Goal: Transaction & Acquisition: Purchase product/service

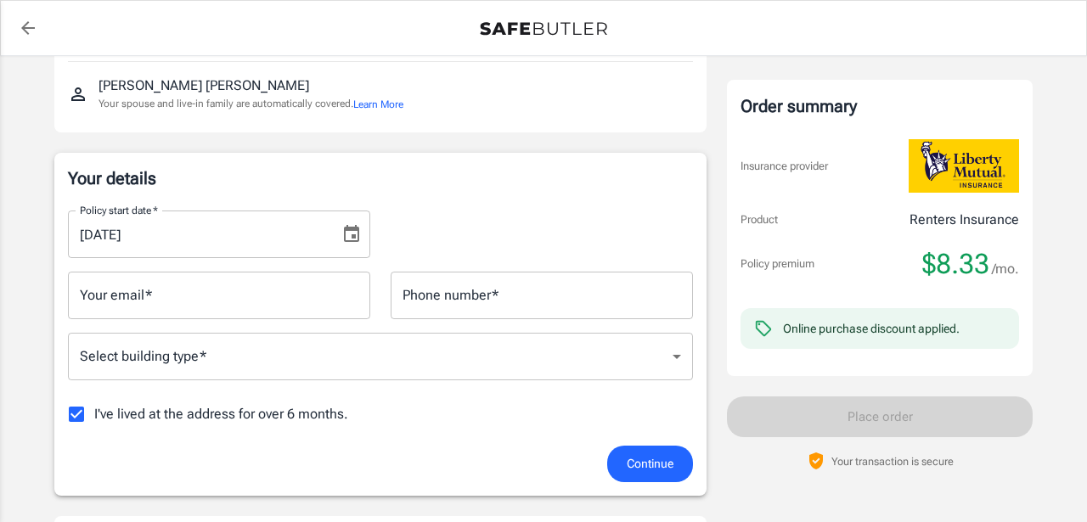
scroll to position [192, 0]
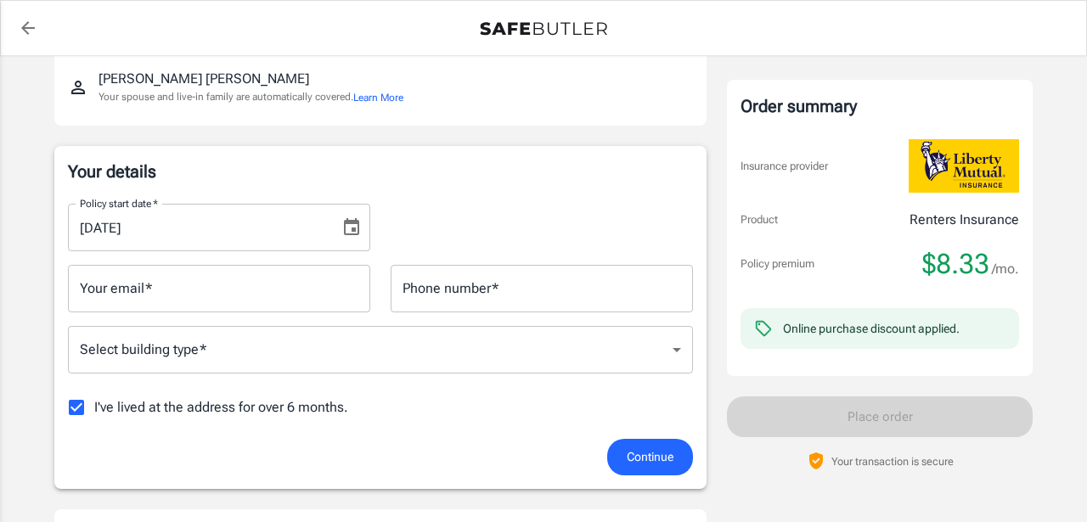
click at [285, 294] on input "Your email   *" at bounding box center [219, 289] width 302 height 48
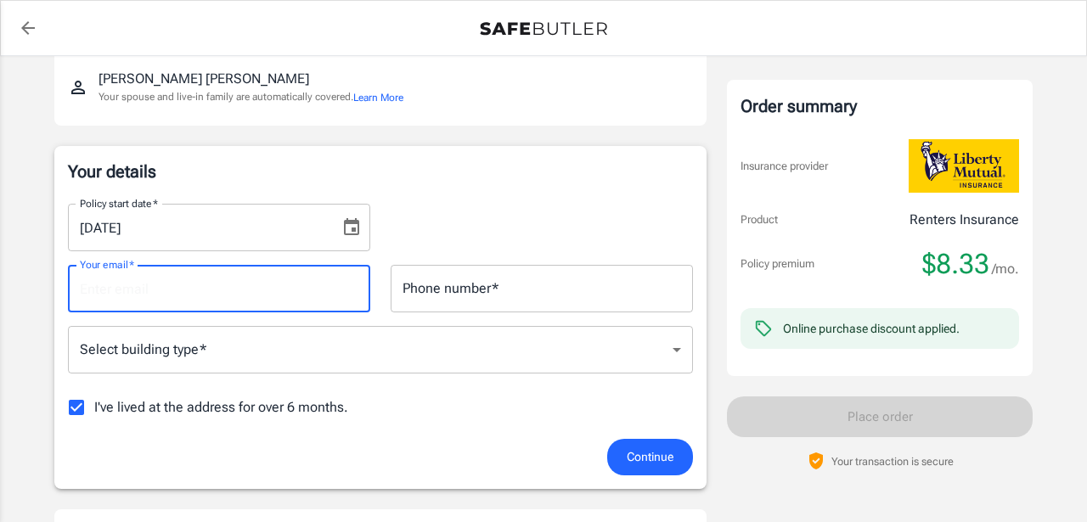
type input "zoeskeens@gmail.com"
click at [504, 284] on input "Phone number   *" at bounding box center [542, 289] width 302 height 48
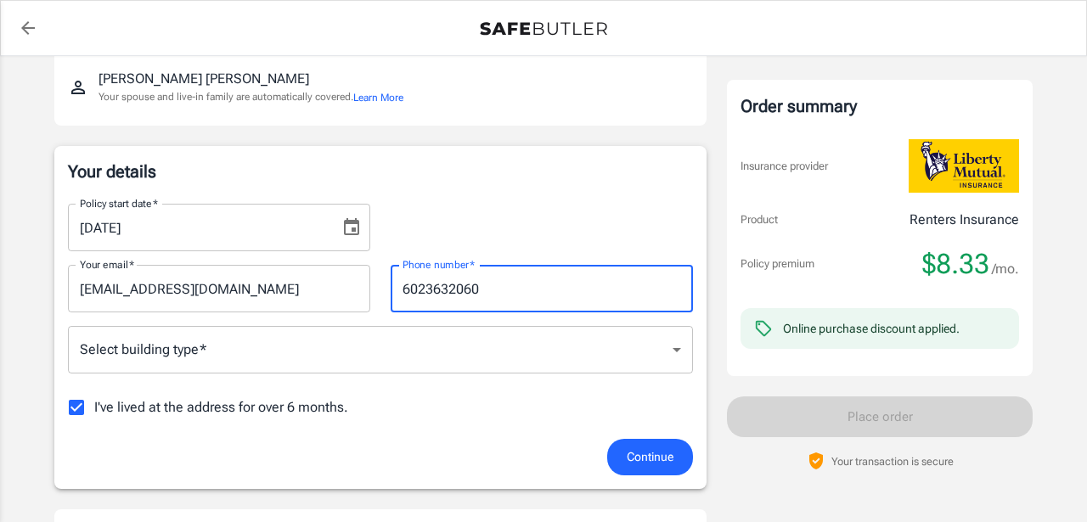
type input "6023632060"
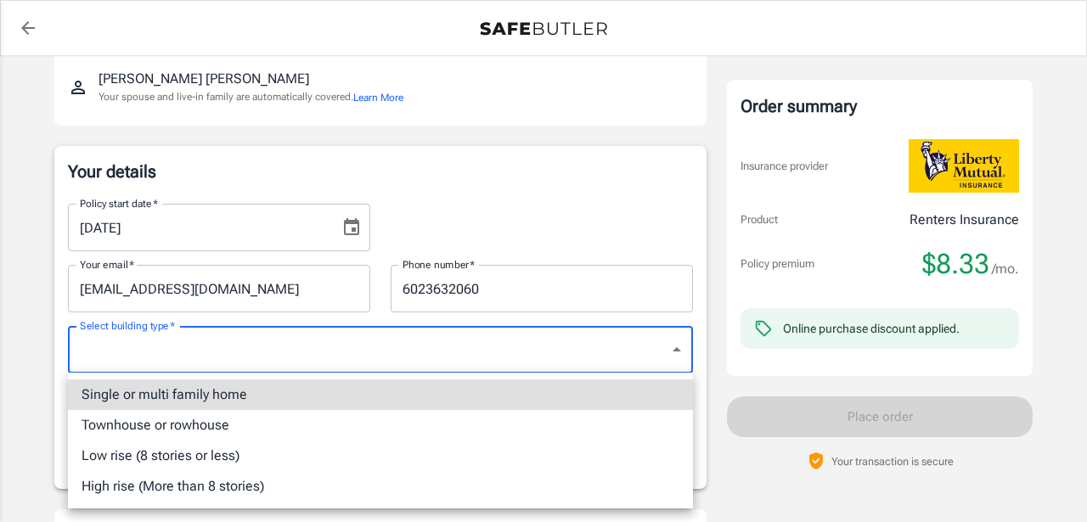
click at [256, 456] on li "Low rise (8 stories or less)" at bounding box center [380, 456] width 625 height 31
type input "lowrise"
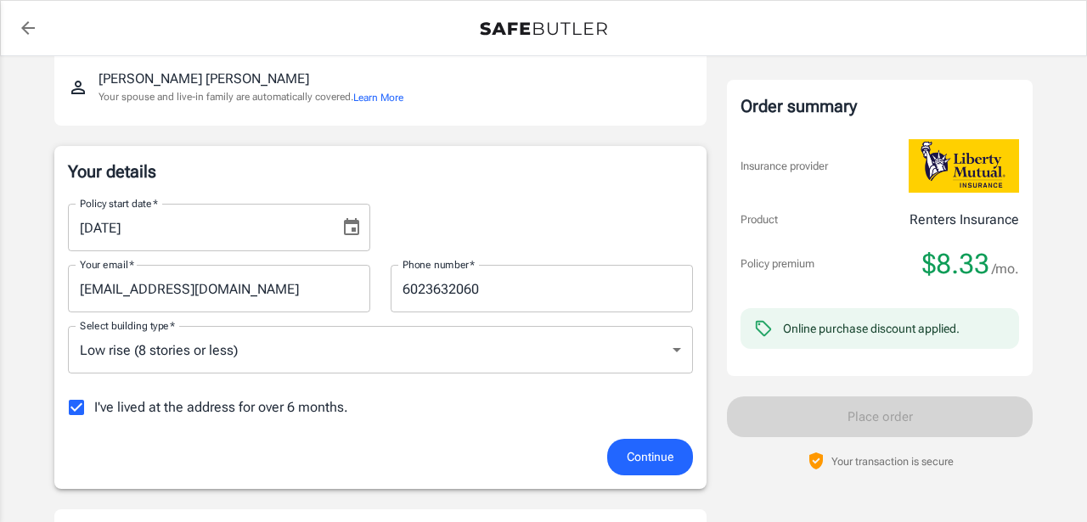
click at [160, 405] on span "I've lived at the address for over 6 months." at bounding box center [221, 407] width 254 height 20
click at [94, 405] on input "I've lived at the address for over 6 months." at bounding box center [77, 408] width 36 height 36
checkbox input "false"
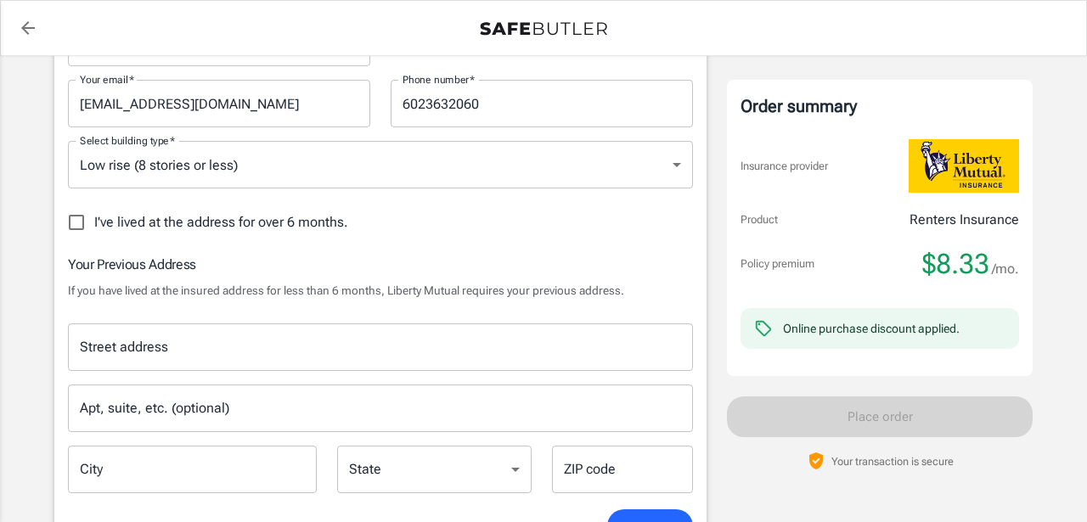
scroll to position [385, 0]
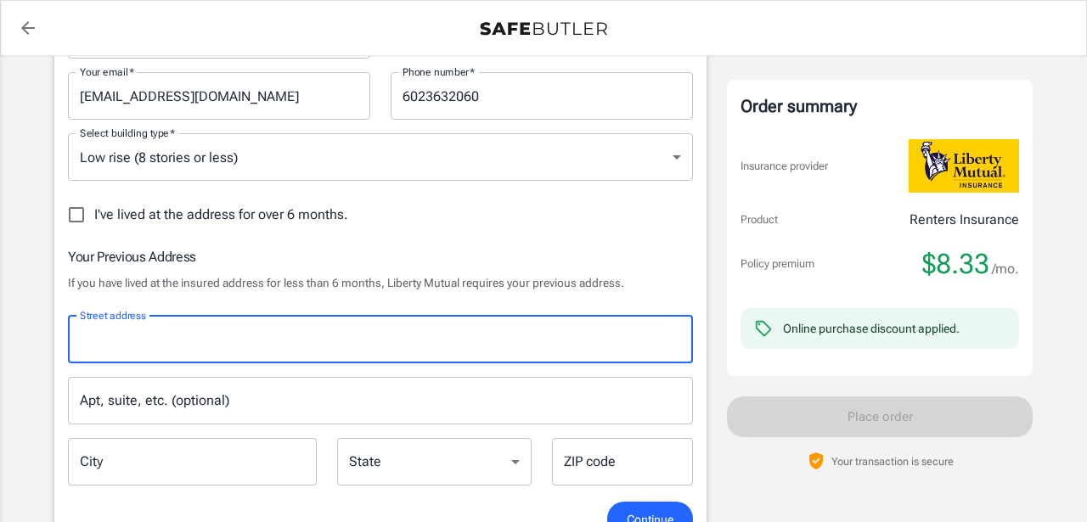
click at [212, 340] on input "Street address" at bounding box center [381, 339] width 610 height 32
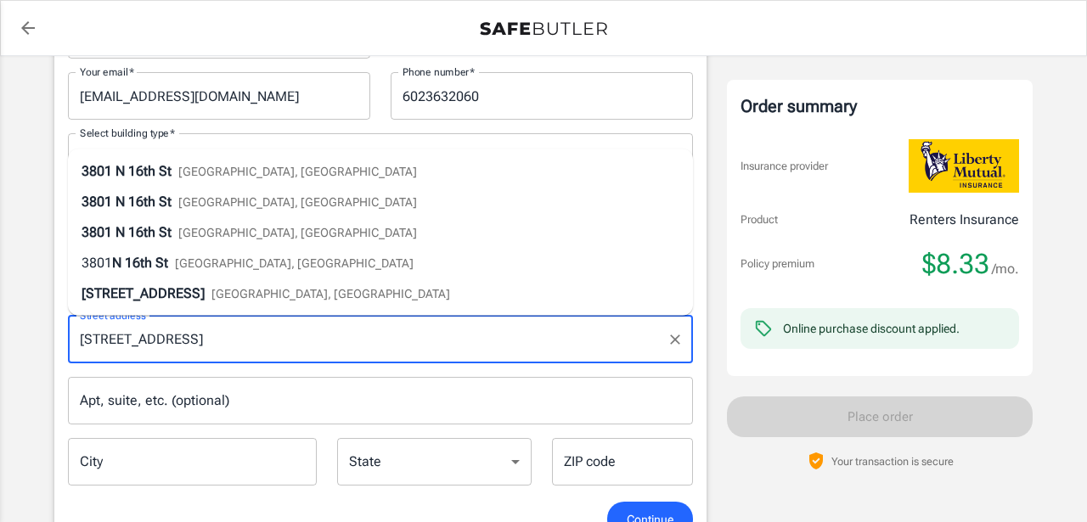
click at [183, 172] on span "Phoenix, AZ" at bounding box center [297, 172] width 239 height 14
type input "3801 N 16th St"
type input "Phoenix"
select select "AZ"
type input "85016"
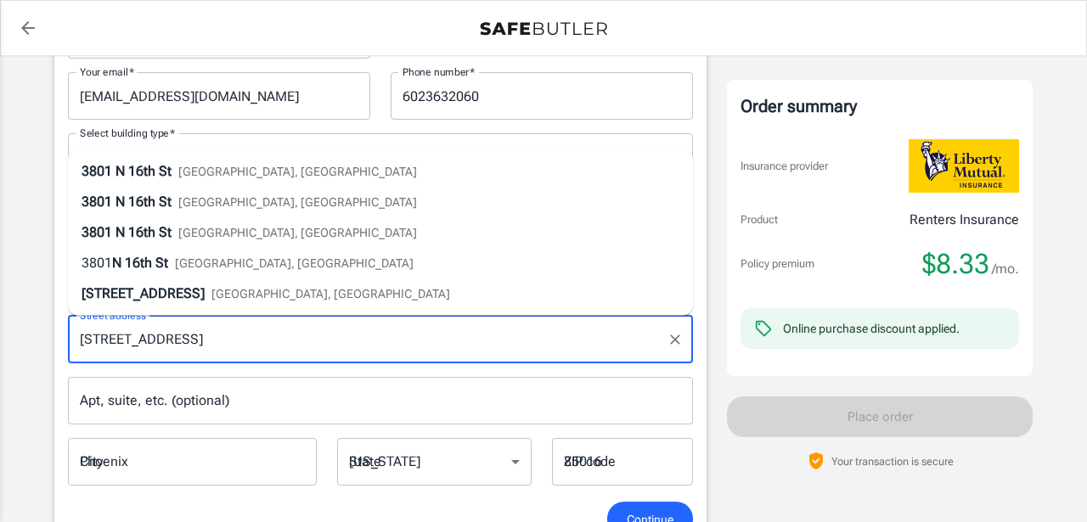
type input "3801 N 16th St"
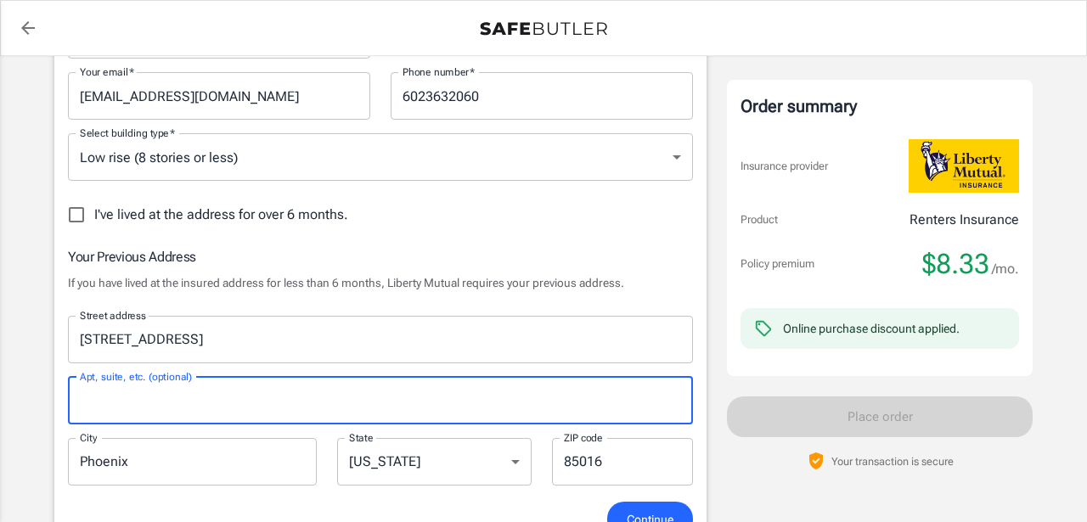
click at [149, 411] on input "Apt, suite, etc. (optional)" at bounding box center [380, 401] width 625 height 48
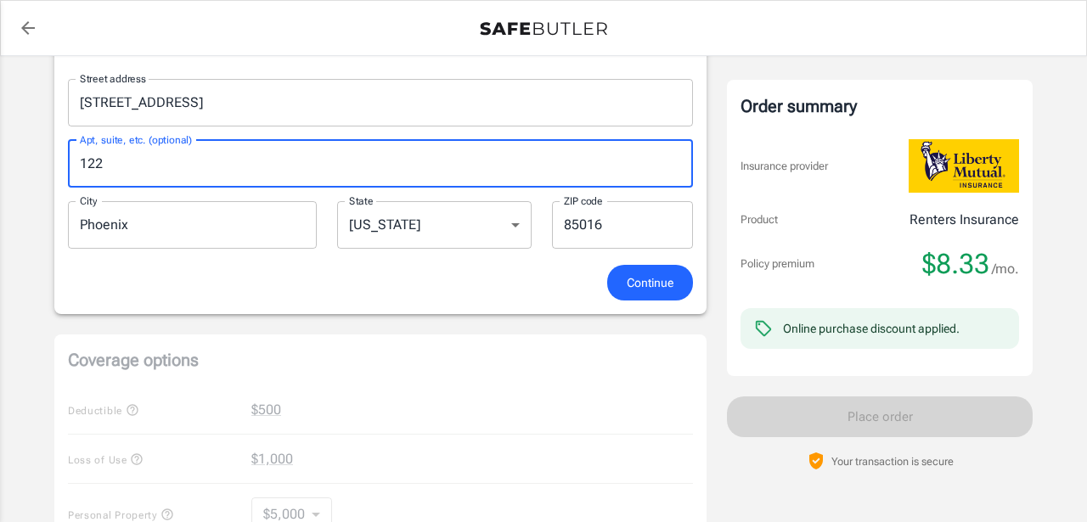
scroll to position [639, 0]
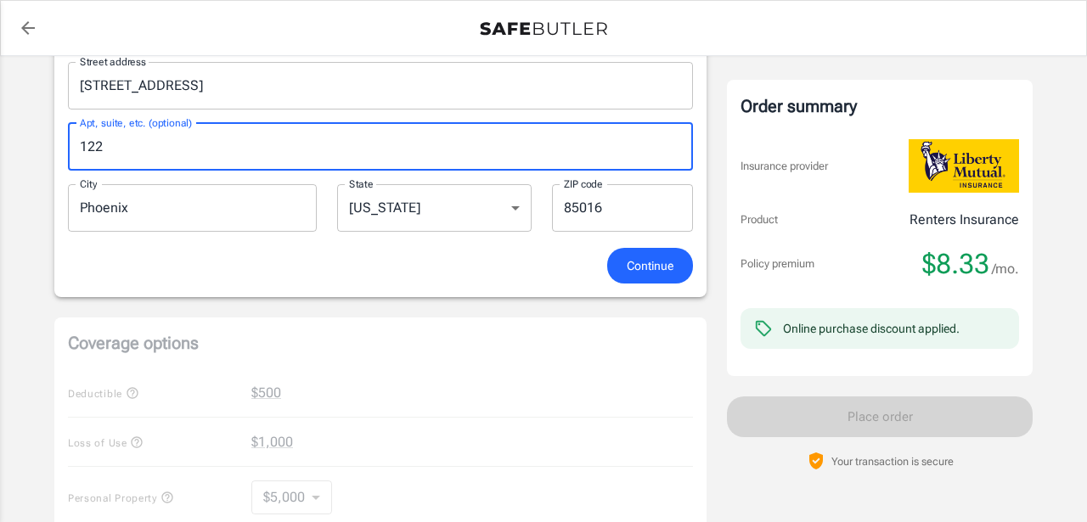
type input "122"
click at [655, 268] on span "Continue" at bounding box center [650, 266] width 47 height 21
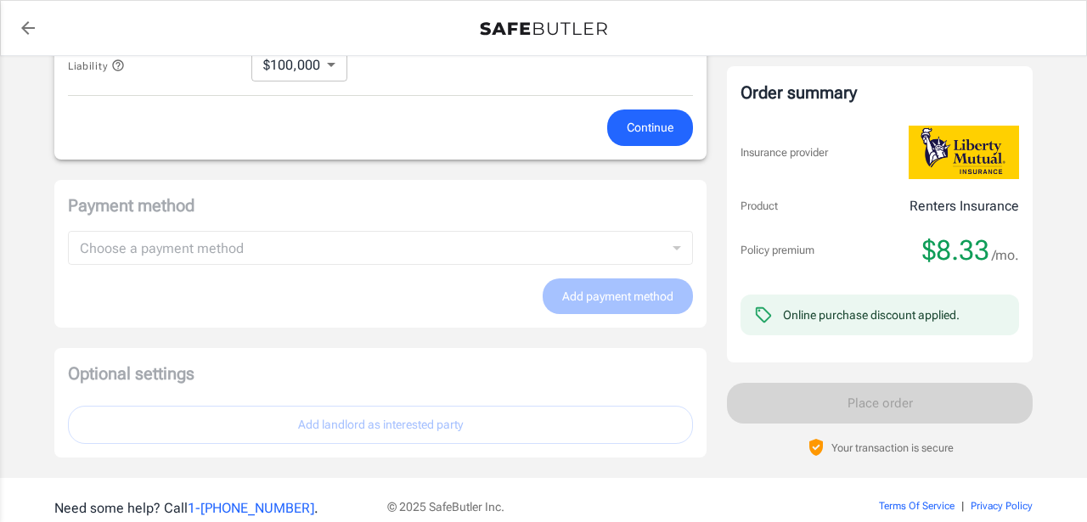
scroll to position [1074, 0]
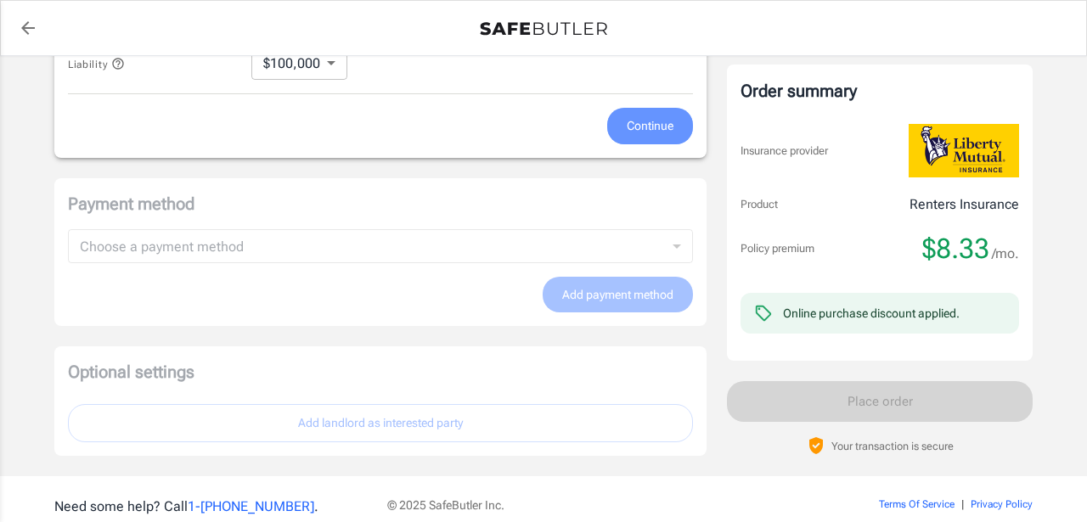
click at [639, 137] on span "Continue" at bounding box center [650, 125] width 47 height 21
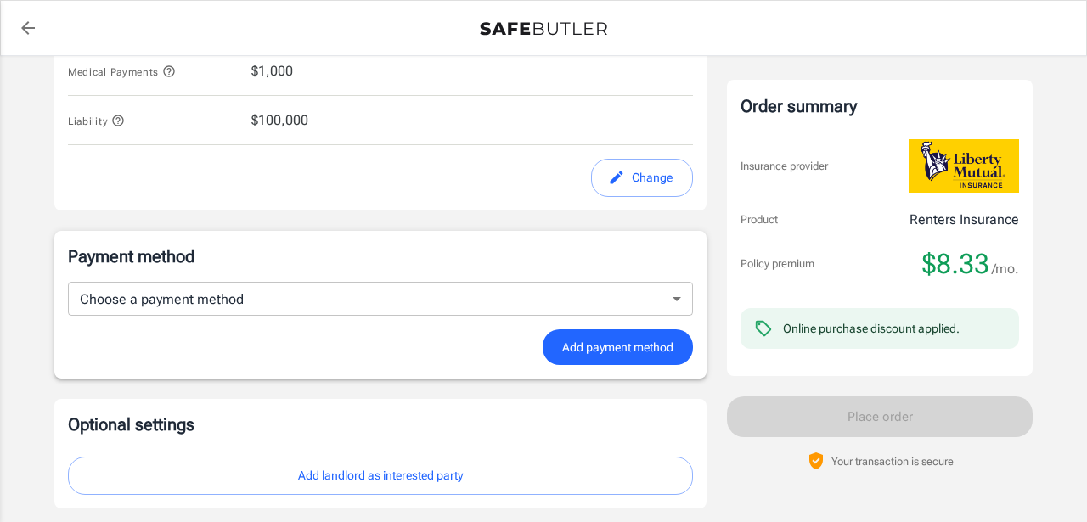
scroll to position [984, 0]
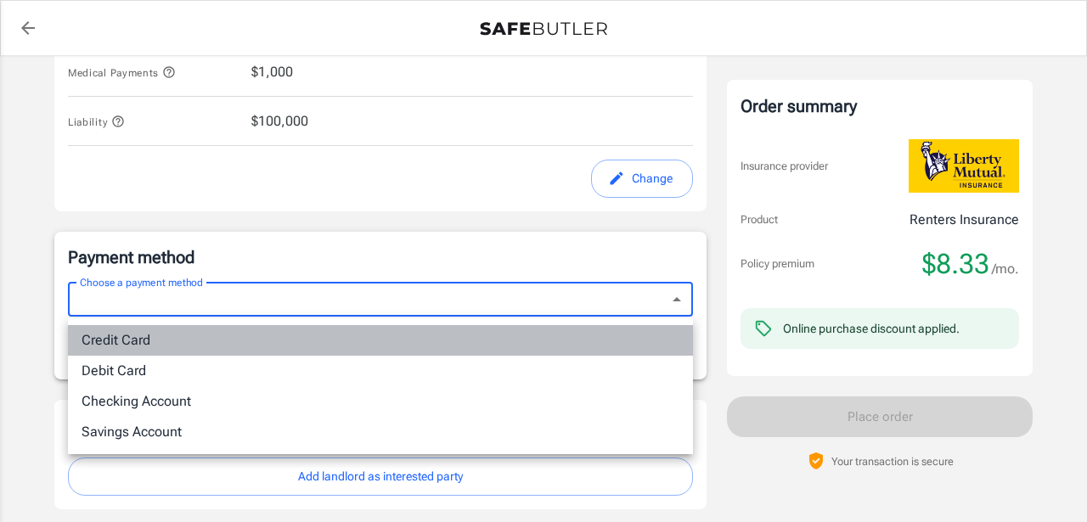
click at [355, 337] on li "Credit Card" at bounding box center [380, 340] width 625 height 31
type input "credit"
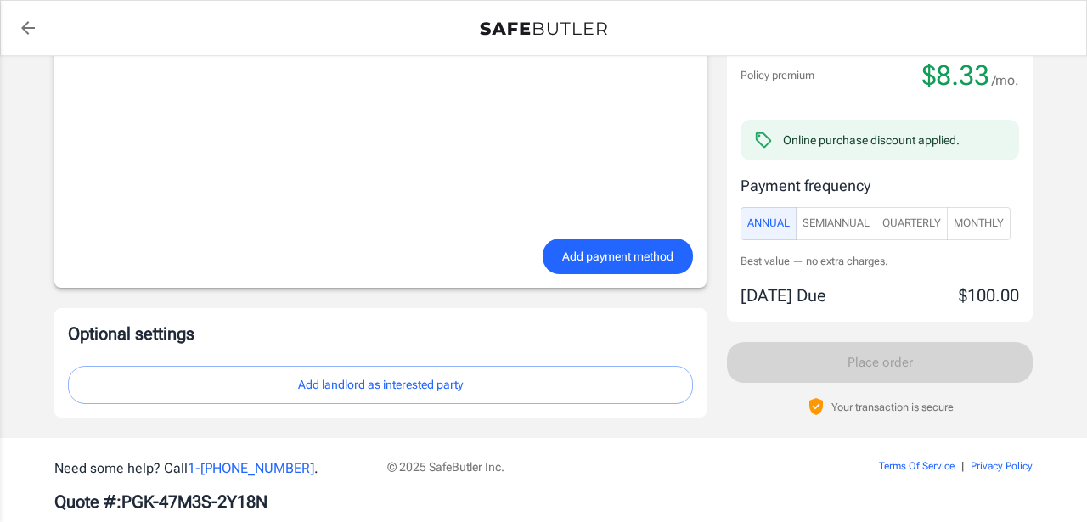
scroll to position [1520, 0]
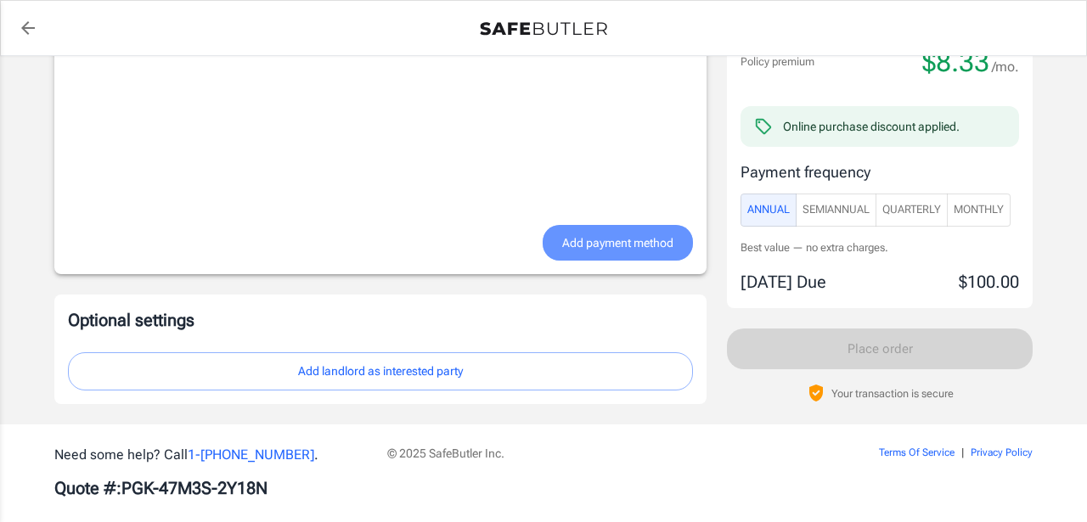
click at [573, 253] on span "Add payment method" at bounding box center [617, 243] width 111 height 21
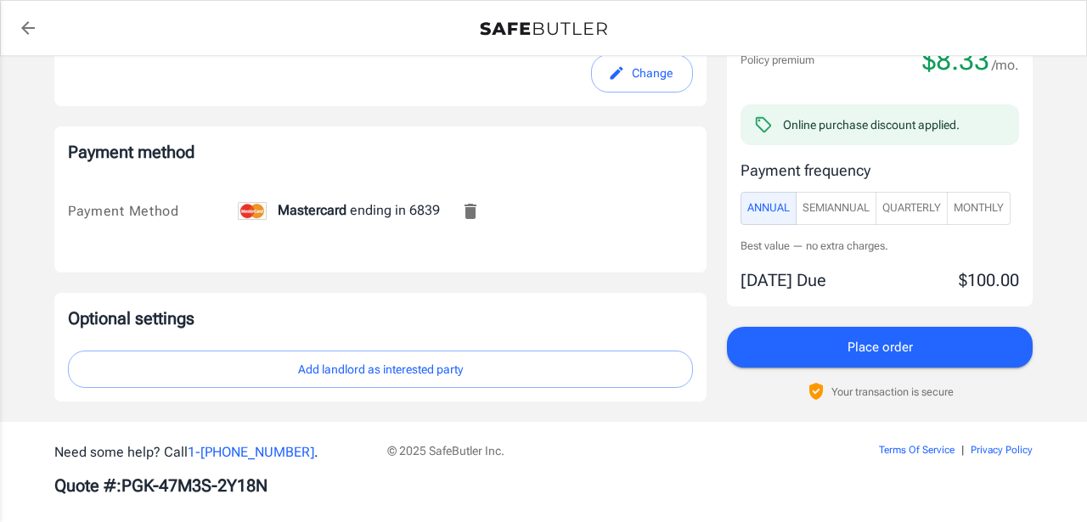
scroll to position [1111, 0]
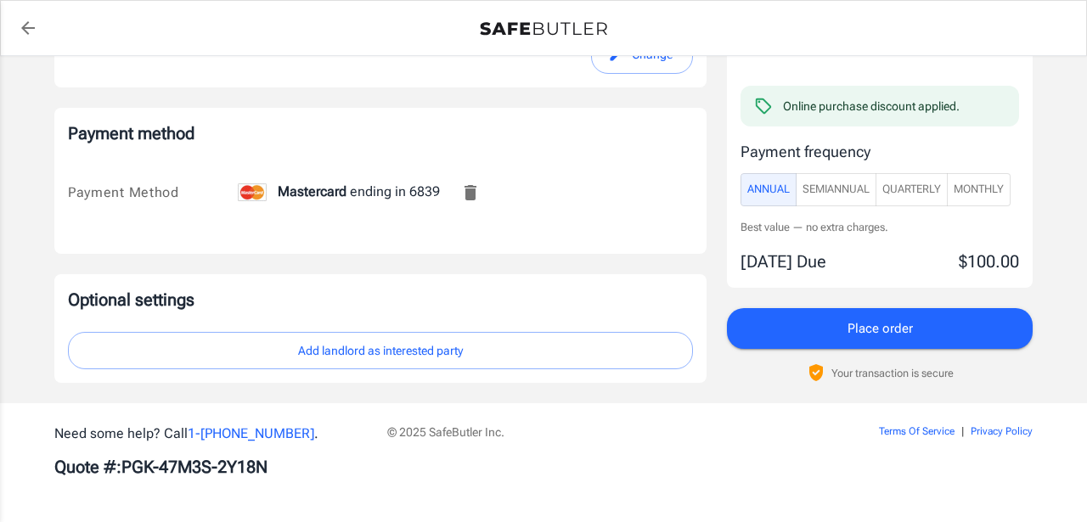
click at [479, 357] on button "Add landlord as interested party" at bounding box center [380, 351] width 625 height 38
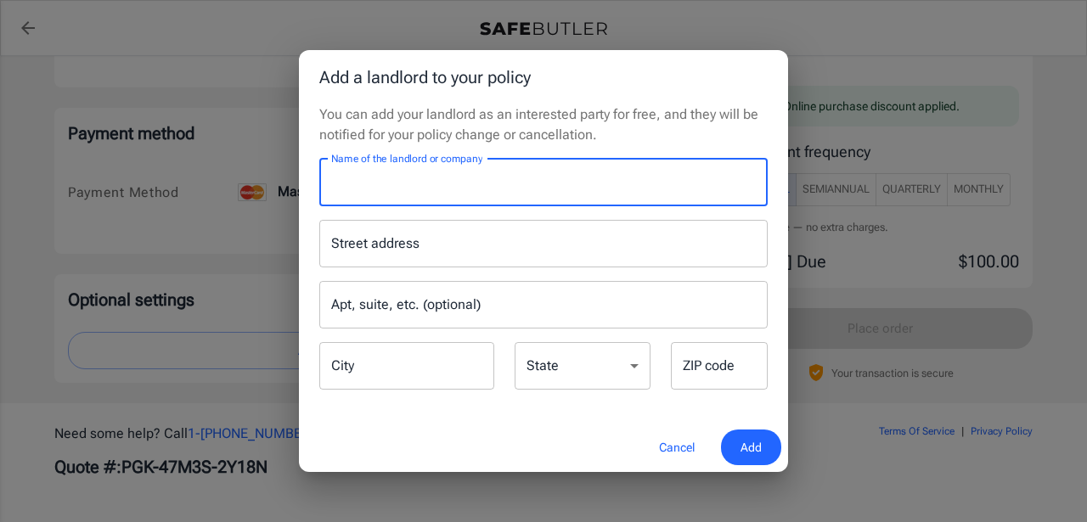
click at [510, 181] on input "Name of the landlord or company" at bounding box center [543, 183] width 448 height 48
type input "San Melia"
click at [467, 246] on input "Street address" at bounding box center [543, 244] width 433 height 32
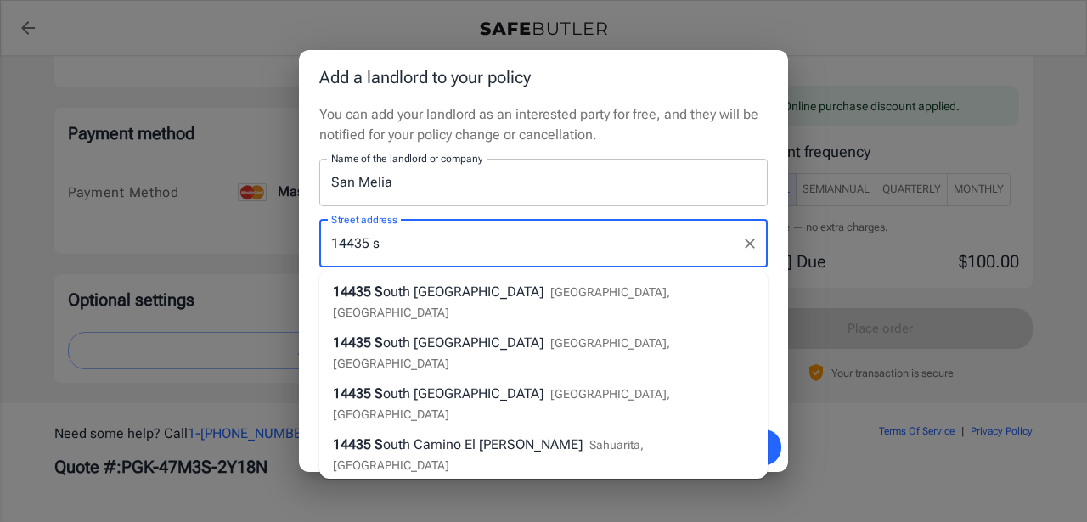
click at [407, 294] on span "outh 48th Street" at bounding box center [463, 292] width 160 height 16
type input "14435 South 48th Street"
type input "Phoenix"
select select "AZ"
type input "85044"
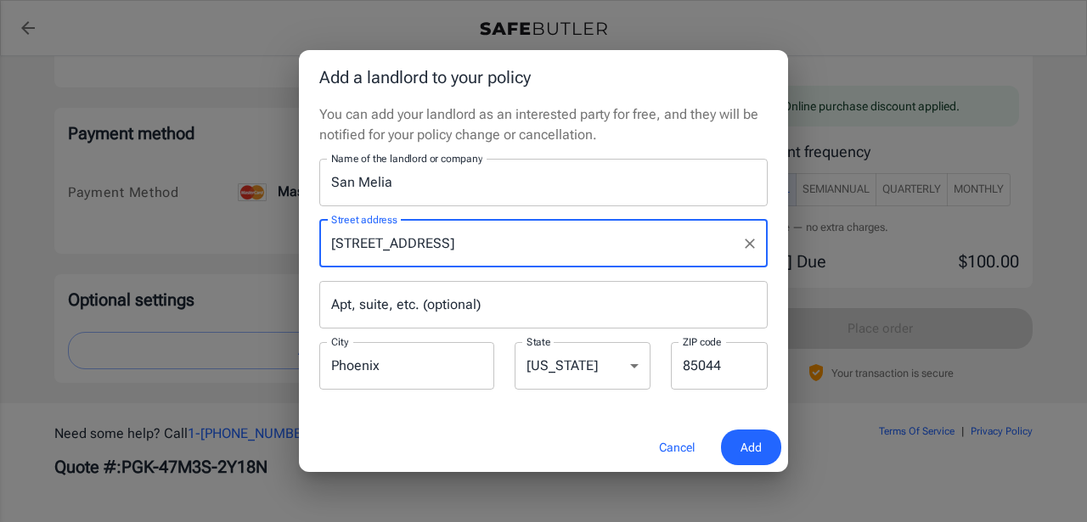
type input "14435 South 48th Street"
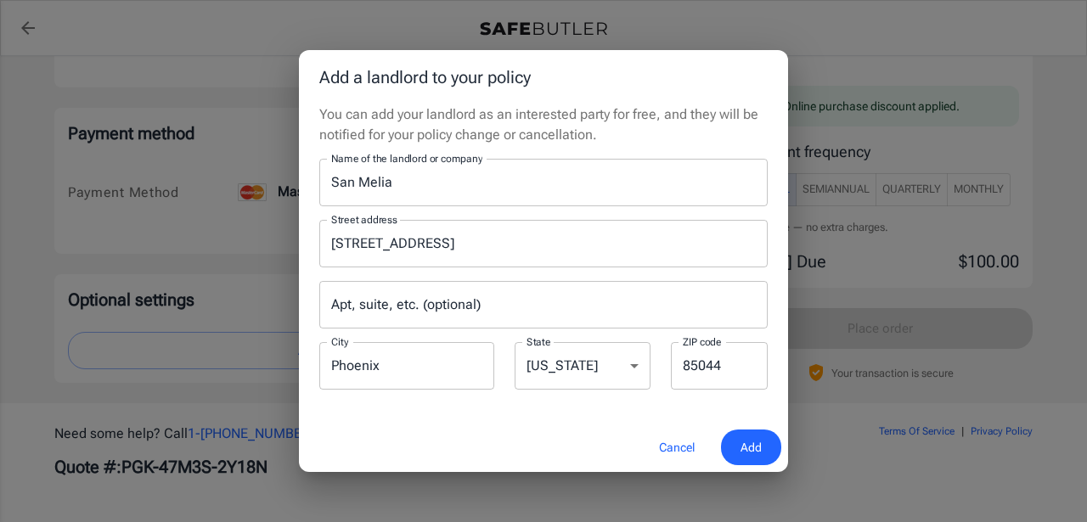
click at [749, 448] on span "Add" at bounding box center [750, 447] width 21 height 21
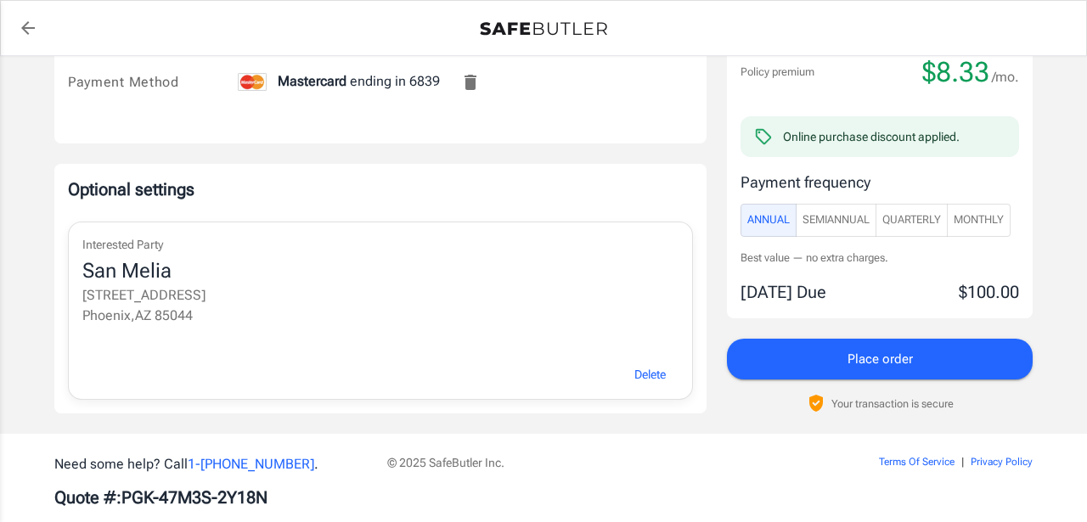
scroll to position [1251, 0]
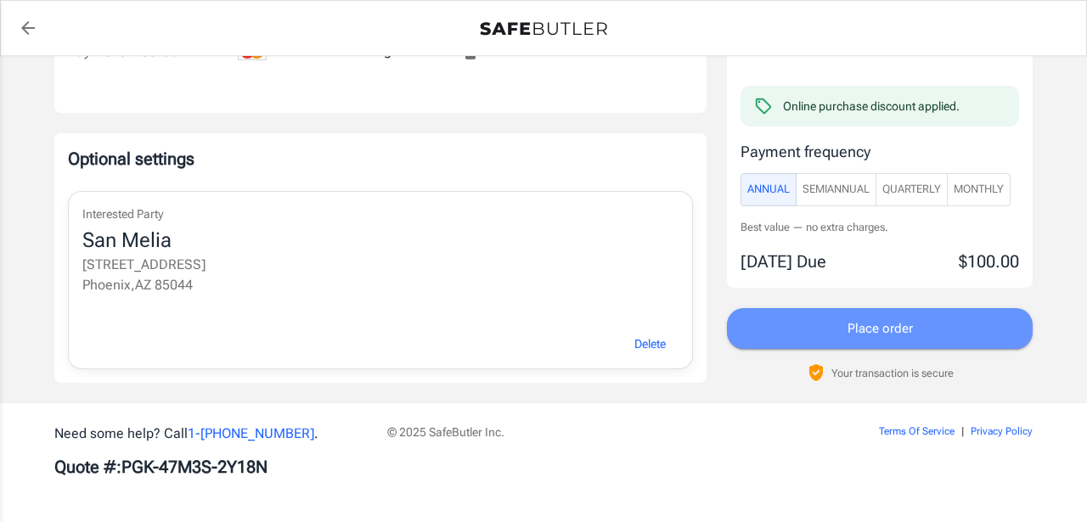
click at [785, 342] on button "Place order" at bounding box center [880, 328] width 306 height 41
